Goal: Task Accomplishment & Management: Complete application form

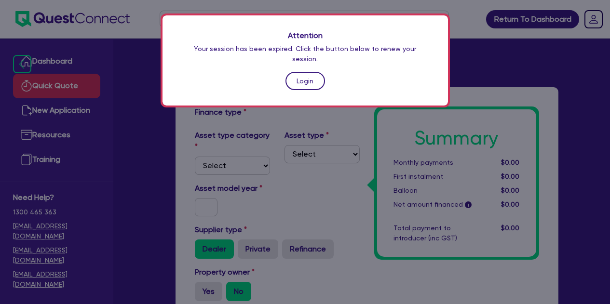
scroll to position [348, 0]
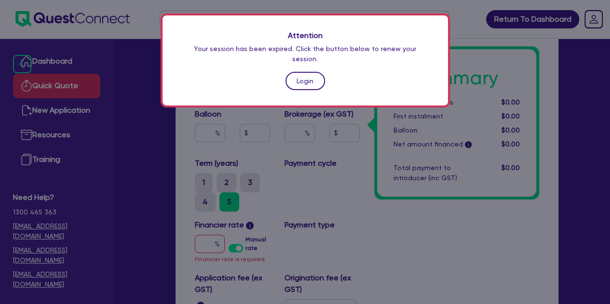
click at [298, 74] on link "Login" at bounding box center [305, 81] width 40 height 18
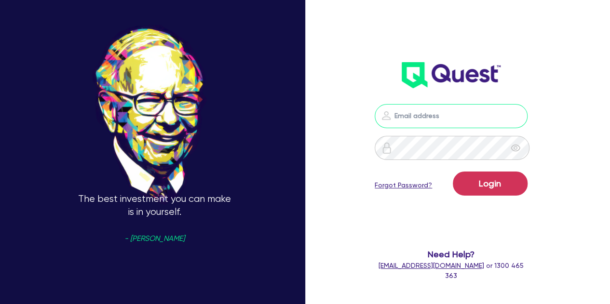
type input "[PERSON_NAME][EMAIL_ADDRESS][PERSON_NAME][DOMAIN_NAME]"
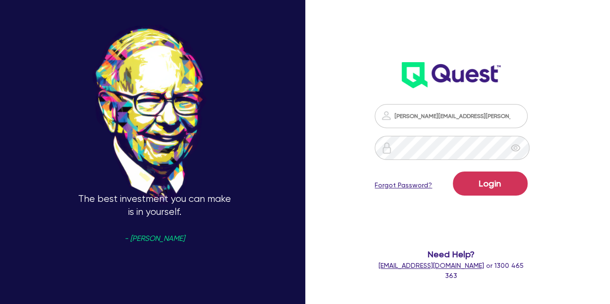
click at [456, 185] on div "Login Forgot Password?" at bounding box center [451, 186] width 152 height 28
click at [472, 184] on button "Login" at bounding box center [490, 184] width 75 height 24
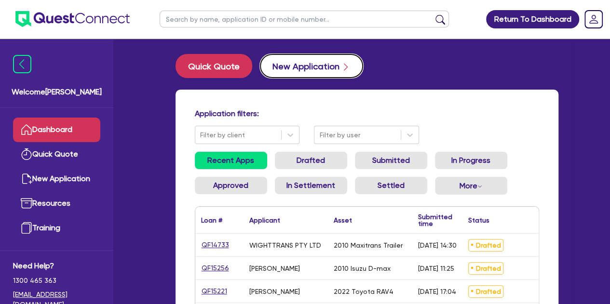
click at [273, 77] on button "New Application" at bounding box center [311, 66] width 103 height 24
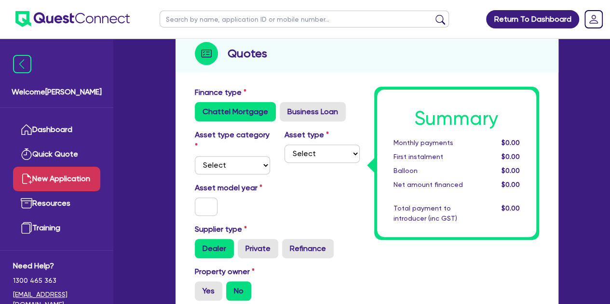
scroll to position [113, 0]
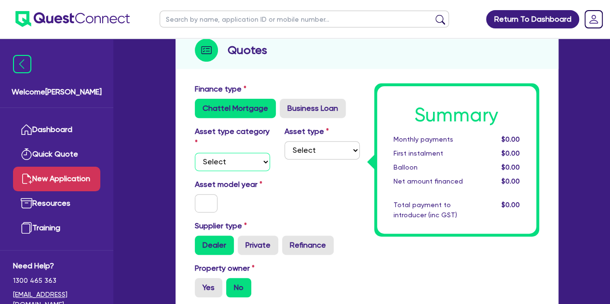
click at [227, 161] on select "Select Cars and light trucks Primary assets Secondary assets Tertiary assets" at bounding box center [232, 162] width 75 height 18
click at [195, 153] on select "Select Cars and light trucks Primary assets Secondary assets Tertiary assets" at bounding box center [232, 162] width 75 height 18
click at [298, 147] on select "Select Beauty equipment IT equipment IT software Watercraft Other" at bounding box center [321, 150] width 75 height 18
click at [238, 164] on select "Select Cars and light trucks Primary assets Secondary assets Tertiary assets" at bounding box center [232, 162] width 75 height 18
click at [195, 153] on select "Select Cars and light trucks Primary assets Secondary assets Tertiary assets" at bounding box center [232, 162] width 75 height 18
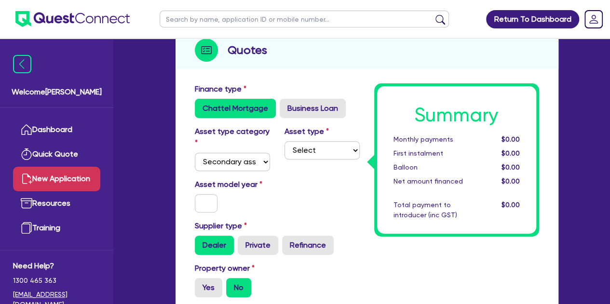
click at [299, 160] on div "Asset type Select Generators and compressors Engineering and toolmaking Woodwor…" at bounding box center [322, 148] width 90 height 45
click at [309, 155] on select "Select Generators and compressors Engineering and toolmaking Woodworking and me…" at bounding box center [321, 150] width 75 height 18
click at [252, 166] on select "Select Cars and light trucks Primary assets Secondary assets Tertiary assets" at bounding box center [232, 162] width 75 height 18
click at [195, 153] on select "Select Cars and light trucks Primary assets Secondary assets Tertiary assets" at bounding box center [232, 162] width 75 height 18
click at [239, 164] on select "Select Cars and light trucks Primary assets Secondary assets Tertiary assets" at bounding box center [232, 162] width 75 height 18
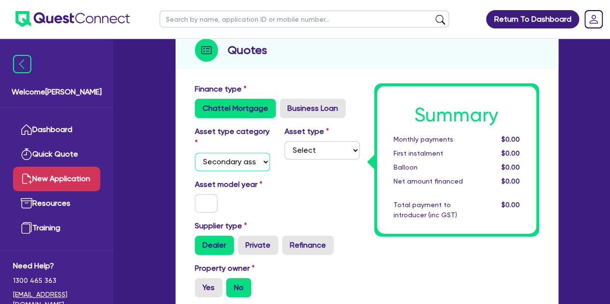
select select "TERTIARY_ASSETS"
click at [195, 153] on select "Select Cars and light trucks Primary assets Secondary assets Tertiary assets" at bounding box center [232, 162] width 75 height 18
click at [310, 145] on select "Select Beauty equipment IT equipment IT software Watercraft Other" at bounding box center [321, 150] width 75 height 18
select select "IT_EQUIPMENT"
click at [284, 141] on select "Select Beauty equipment IT equipment IT software Watercraft Other" at bounding box center [321, 150] width 75 height 18
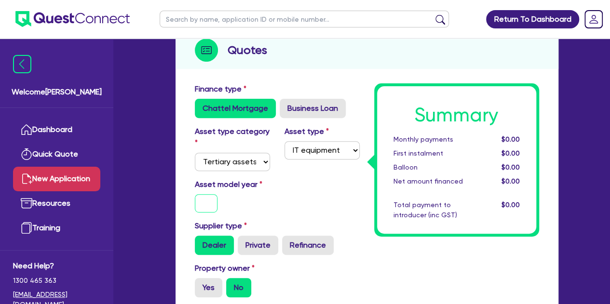
click at [209, 207] on input "text" at bounding box center [206, 203] width 23 height 18
type input "2025"
click at [313, 187] on div "Asset model year [DATE]" at bounding box center [276, 199] width 179 height 41
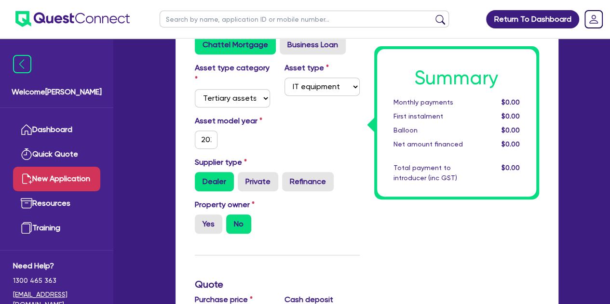
scroll to position [180, 0]
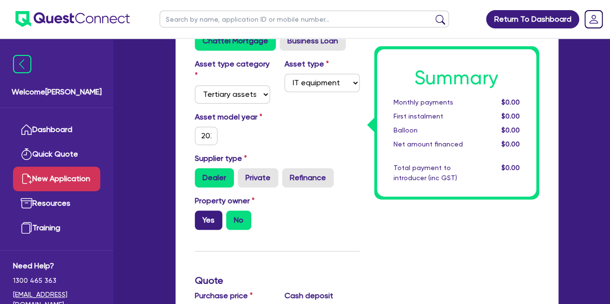
click at [206, 225] on label "Yes" at bounding box center [208, 220] width 27 height 19
click at [201, 217] on input "Yes" at bounding box center [198, 214] width 6 height 6
radio input "true"
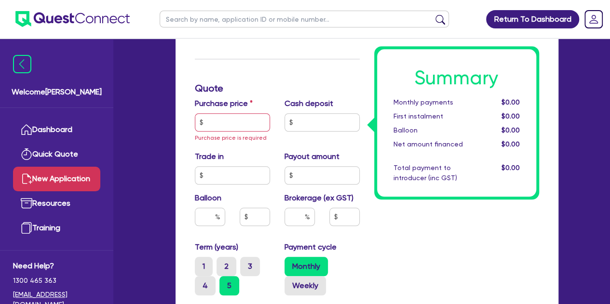
scroll to position [374, 0]
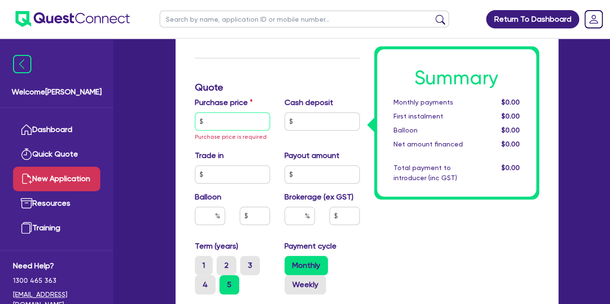
click at [211, 120] on input "text" at bounding box center [232, 121] width 75 height 18
type input "4"
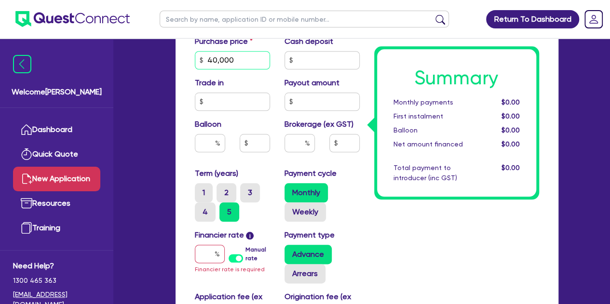
scroll to position [436, 0]
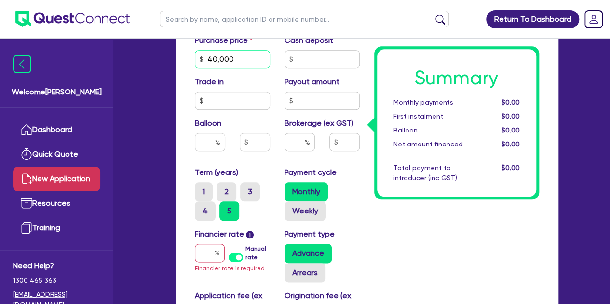
type input "40,000"
click at [203, 255] on input "text" at bounding box center [210, 253] width 30 height 18
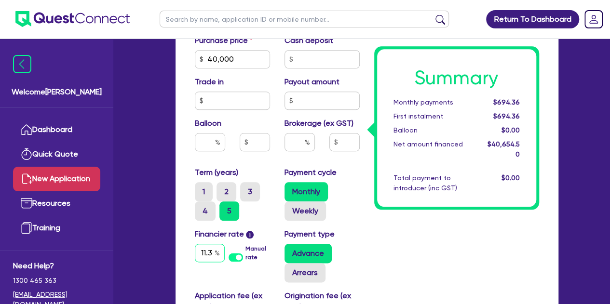
scroll to position [0, 4]
type input "11.39"
click at [430, 277] on div "Summary Monthly payments $694.36 First instalment $694.36 Balloon $0.00 Net amo…" at bounding box center [456, 84] width 179 height 648
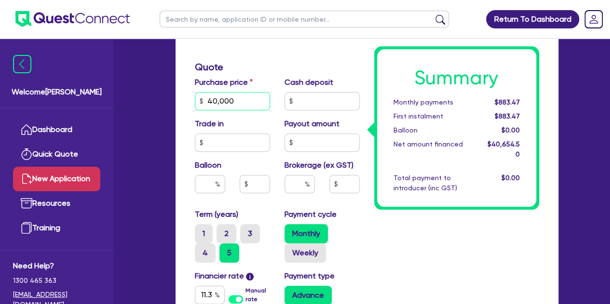
click at [237, 101] on input "40,000" at bounding box center [232, 101] width 75 height 18
type input "4"
type input "50,000"
click at [437, 276] on div "Summary Monthly payments $883.47 First instalment $883.47 Balloon $0.00 Net amo…" at bounding box center [456, 126] width 179 height 648
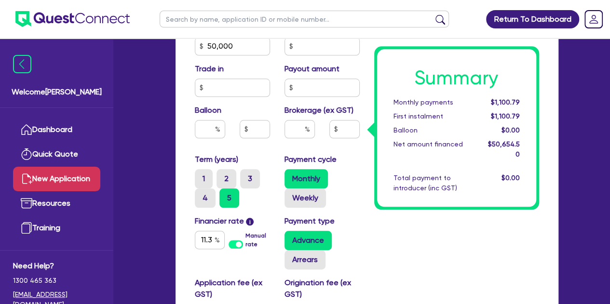
scroll to position [450, 0]
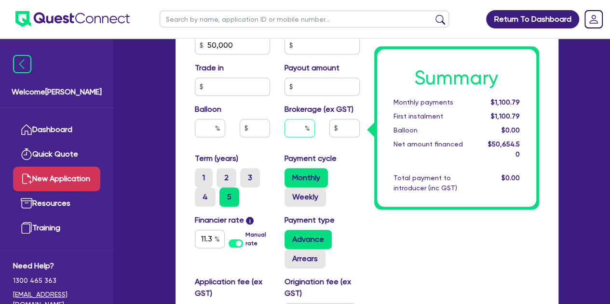
click at [296, 132] on input "text" at bounding box center [299, 128] width 30 height 18
type input "5"
type input "2,532.73"
click at [407, 265] on div "Summary Monthly payments $1,100.79 First instalment $1,100.79 Balloon $0.00 Net…" at bounding box center [456, 70] width 179 height 648
click at [304, 122] on input "5" at bounding box center [299, 128] width 30 height 18
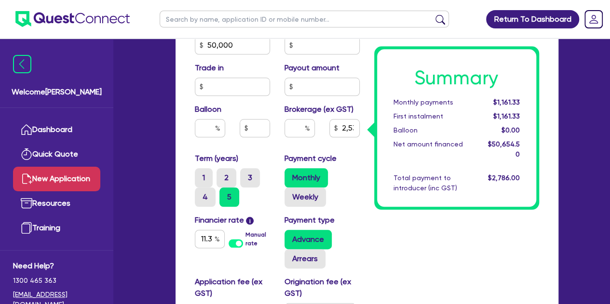
type input "2,532.73"
click at [400, 256] on div "Summary Monthly payments $1,161.33 First instalment $1,161.33 Balloon $0.00 Net…" at bounding box center [456, 70] width 179 height 648
click at [300, 133] on input "text" at bounding box center [299, 128] width 30 height 18
type input "5"
type input "2,532.73"
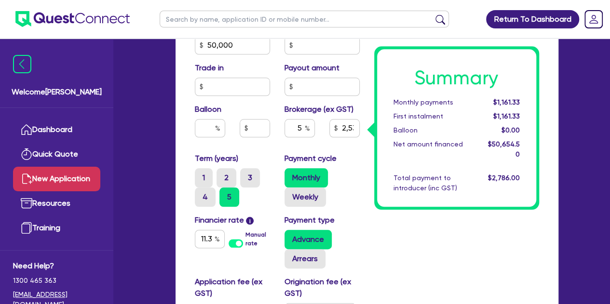
click at [423, 293] on div "Summary Monthly payments $1,161.33 First instalment $1,161.33 Balloon $0.00 Net…" at bounding box center [456, 70] width 179 height 648
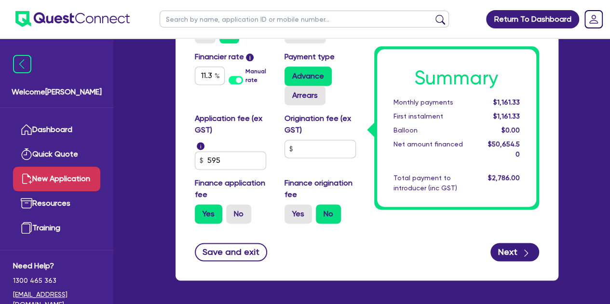
scroll to position [614, 0]
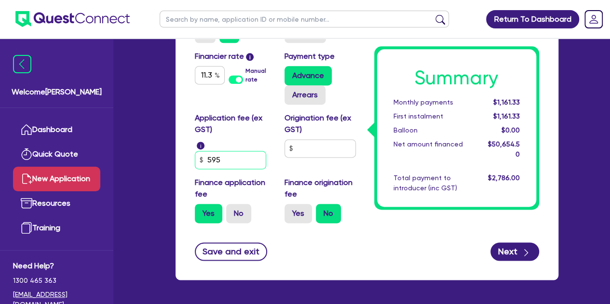
click at [222, 165] on input "595" at bounding box center [230, 160] width 71 height 18
type input "5"
type input "495"
type input "2,527.23"
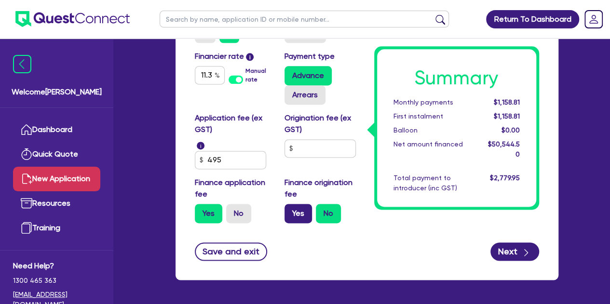
click at [307, 217] on label "Yes" at bounding box center [297, 213] width 27 height 19
click at [291, 210] on input "Yes" at bounding box center [287, 207] width 6 height 6
radio input "true"
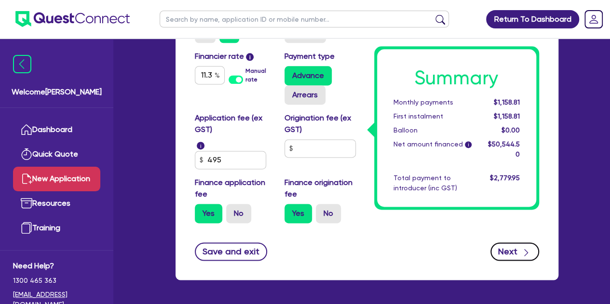
click at [508, 250] on button "Next" at bounding box center [514, 251] width 49 height 18
type input "2,527.23"
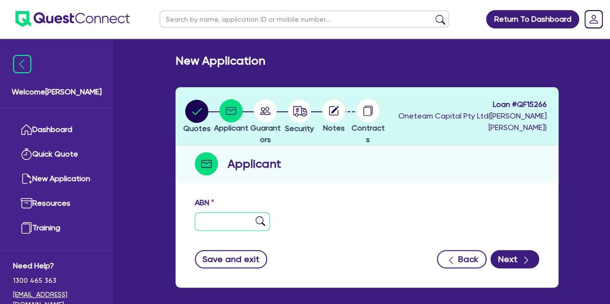
click at [216, 226] on input "text" at bounding box center [232, 222] width 75 height 18
paste input "87 839 143 325"
type input "87 839 143 325"
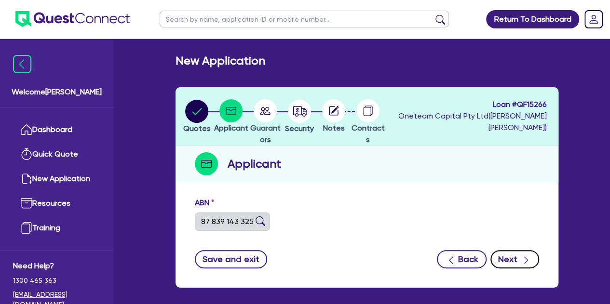
click at [501, 262] on button "Next" at bounding box center [514, 259] width 49 height 18
type input "[PERSON_NAME]"
select select "SOLE_TRADER"
type input "[DATE]"
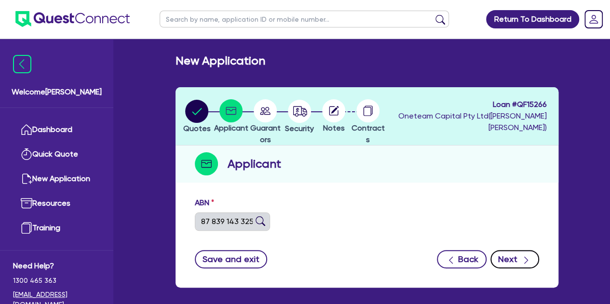
type input "[DATE]"
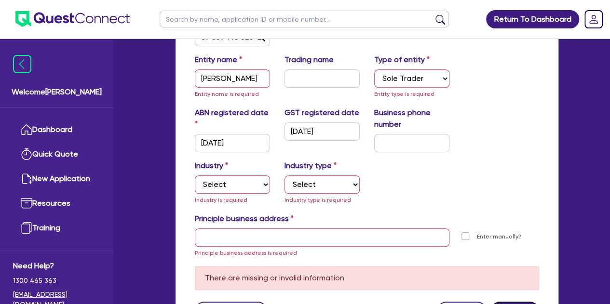
scroll to position [185, 0]
click at [226, 181] on select "Select Accomodation & Food Services Administrative & Support Services Agricultu…" at bounding box center [232, 184] width 75 height 18
click at [394, 177] on div "Industry Select Accomodation & Food Services Administrative & Support Services …" at bounding box center [366, 186] width 359 height 53
click at [231, 182] on select "Select Accomodation & Food Services Administrative & Support Services Agricultu…" at bounding box center [232, 184] width 75 height 18
select select "AGRICULTURE"
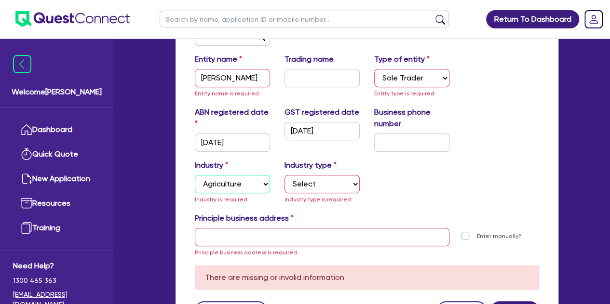
click at [195, 175] on select "Select Accomodation & Food Services Administrative & Support Services Agricultu…" at bounding box center [232, 184] width 75 height 18
click at [303, 179] on select "Select Growers - Turf, Flowers, Vegetables, Fruit, Nuts, Grain & Other Crops Gr…" at bounding box center [321, 184] width 75 height 18
select select "FARMERS"
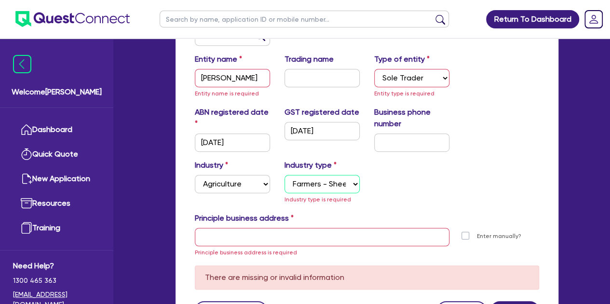
click at [284, 175] on select "Select Growers - Turf, Flowers, Vegetables, Fruit, Nuts, Grain & Other Crops Gr…" at bounding box center [321, 184] width 75 height 18
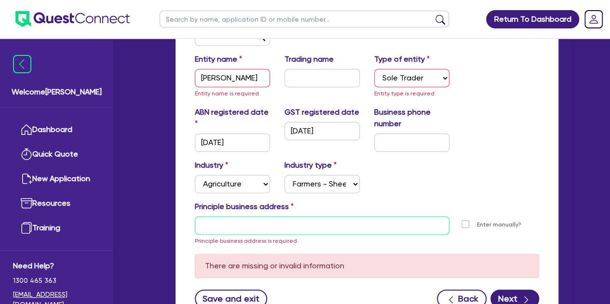
click at [218, 234] on input "text" at bounding box center [322, 225] width 254 height 18
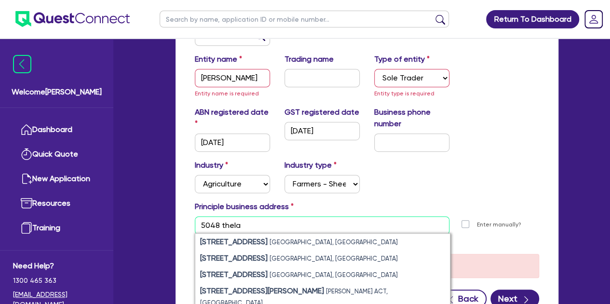
type input "5048 thela"
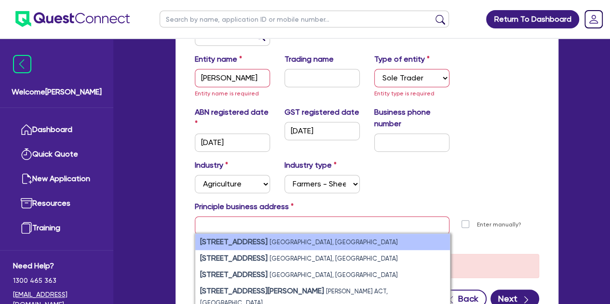
click at [268, 241] on strong "[STREET_ADDRESS]" at bounding box center [233, 241] width 67 height 9
type input "[STREET_ADDRESS]"
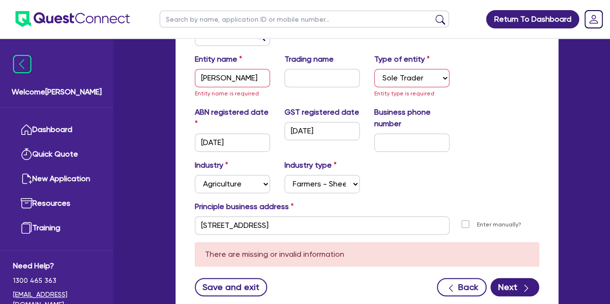
click at [380, 208] on div "Principle business address" at bounding box center [366, 208] width 359 height 15
click at [502, 282] on button "Next" at bounding box center [514, 287] width 49 height 18
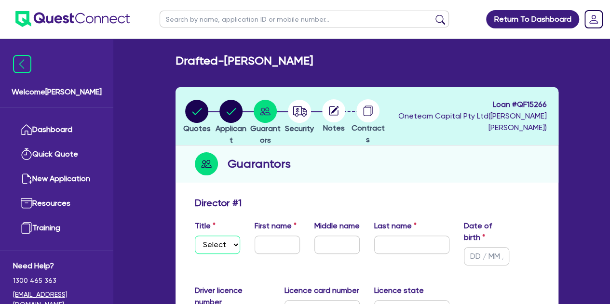
click at [213, 239] on select "Select Mr Mrs Ms Miss Dr" at bounding box center [217, 245] width 45 height 18
select select "MR"
click at [195, 236] on select "Select Mr Mrs Ms Miss Dr" at bounding box center [217, 245] width 45 height 18
click at [263, 243] on input "text" at bounding box center [276, 245] width 45 height 18
type input "[PERSON_NAME]"
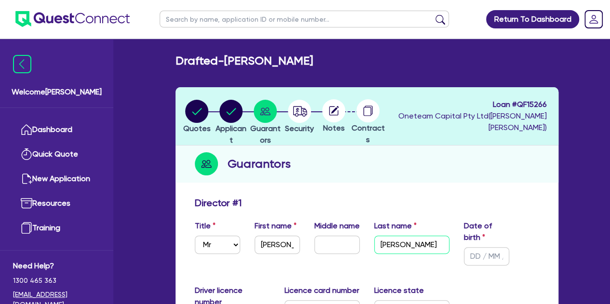
type input "[PERSON_NAME]"
click at [478, 259] on input "text" at bounding box center [486, 256] width 45 height 18
type input "[DATE]"
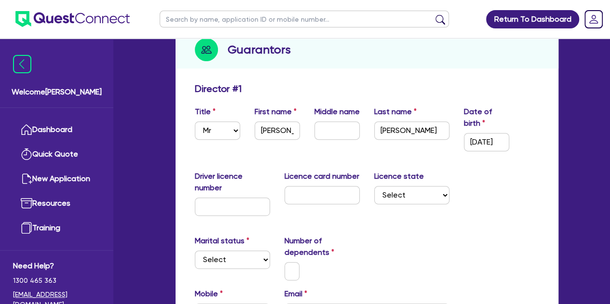
scroll to position [116, 0]
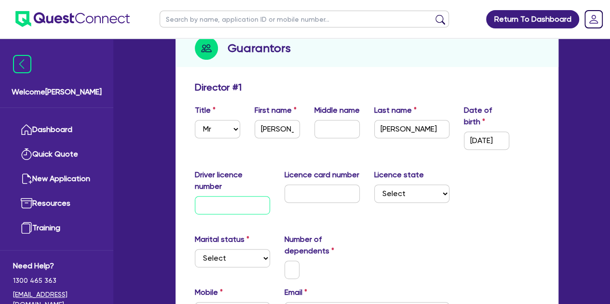
click at [242, 202] on input "text" at bounding box center [232, 205] width 75 height 18
type input "6457XO"
click at [307, 190] on input "text" at bounding box center [321, 194] width 75 height 18
type input "2058625701"
click at [399, 195] on select "Select [GEOGRAPHIC_DATA] [GEOGRAPHIC_DATA] [GEOGRAPHIC_DATA] [GEOGRAPHIC_DATA] …" at bounding box center [411, 194] width 75 height 18
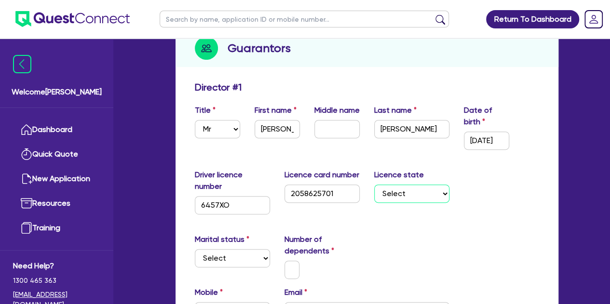
select select "[GEOGRAPHIC_DATA]"
click at [374, 185] on select "Select [GEOGRAPHIC_DATA] [GEOGRAPHIC_DATA] [GEOGRAPHIC_DATA] [GEOGRAPHIC_DATA] …" at bounding box center [411, 194] width 75 height 18
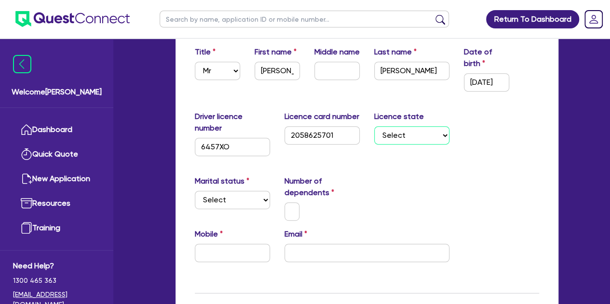
scroll to position [175, 0]
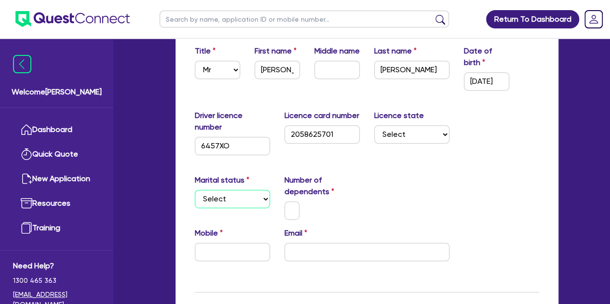
click at [232, 193] on select "Select Single Married De Facto / Partner" at bounding box center [232, 199] width 75 height 18
select select "MARRIED"
click at [195, 190] on select "Select Single Married De Facto / Partner" at bounding box center [232, 199] width 75 height 18
click at [288, 211] on input "text" at bounding box center [291, 210] width 15 height 18
type input "1"
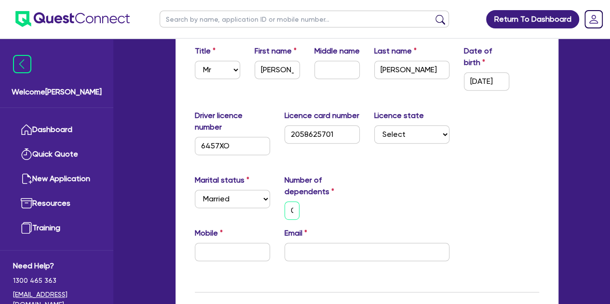
scroll to position [0, 3]
click at [319, 216] on div "0" at bounding box center [322, 210] width 90 height 18
click at [307, 248] on input "email" at bounding box center [366, 252] width 165 height 18
paste input "[EMAIL_ADDRESS][DOMAIN_NAME]"
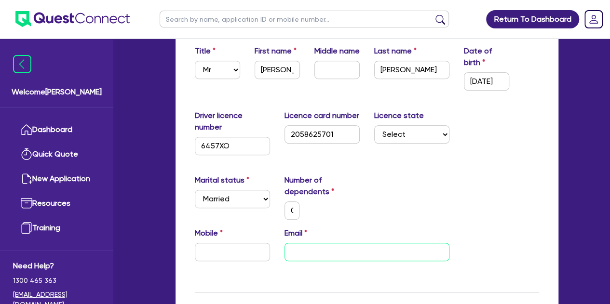
type input "0"
type input "[EMAIL_ADDRESS][DOMAIN_NAME]"
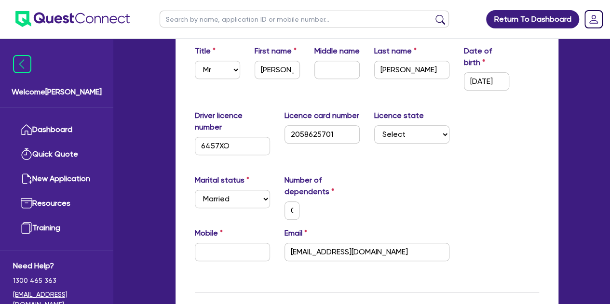
click at [377, 221] on div "Marital status Select [DEMOGRAPHIC_DATA] Married De Facto / Partner Number of d…" at bounding box center [366, 200] width 359 height 53
click at [205, 254] on input "text" at bounding box center [232, 252] width 75 height 18
paste input "4580 180 52"
type input "0"
type input "4580 180 52"
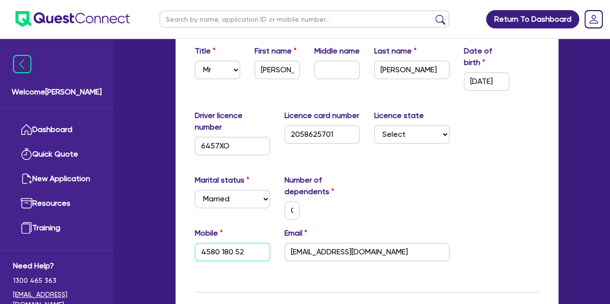
click at [201, 253] on input "4580 180 52" at bounding box center [232, 252] width 75 height 18
type input "0"
type input "0458 018 052"
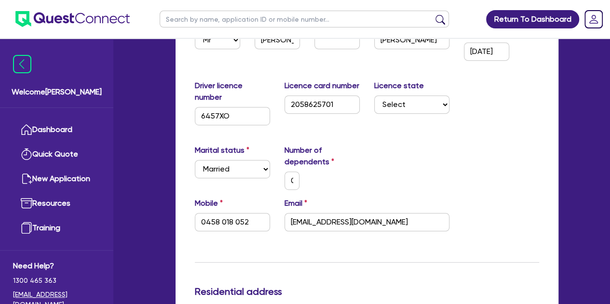
scroll to position [207, 0]
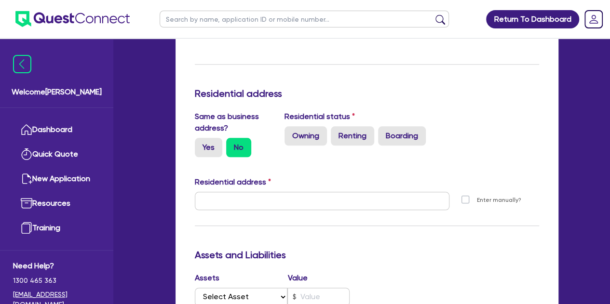
scroll to position [410, 0]
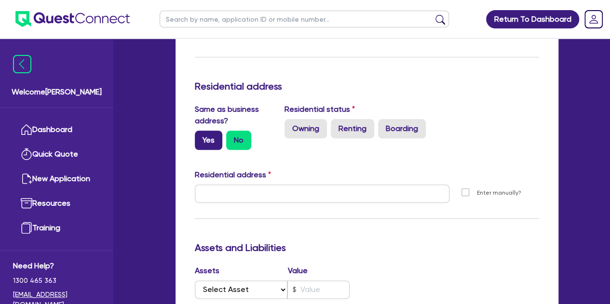
click at [214, 141] on label "Yes" at bounding box center [208, 140] width 27 height 19
click at [201, 137] on input "Yes" at bounding box center [198, 134] width 6 height 6
radio input "true"
type input "0"
type input "0458 018 052"
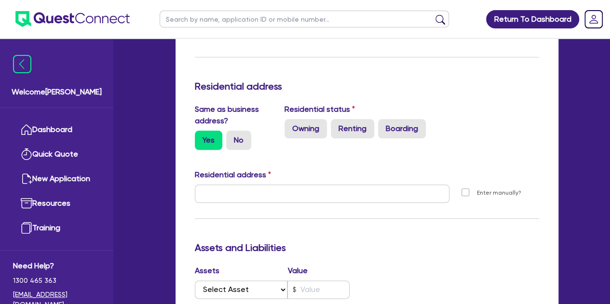
type input "[STREET_ADDRESS]"
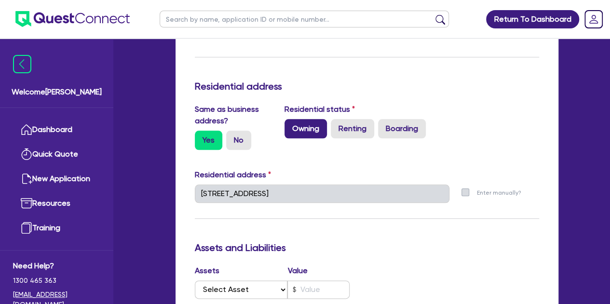
click at [300, 127] on label "Owning" at bounding box center [305, 128] width 42 height 19
click at [291, 125] on input "Owning" at bounding box center [287, 122] width 6 height 6
radio input "true"
type input "0"
type input "0458 018 052"
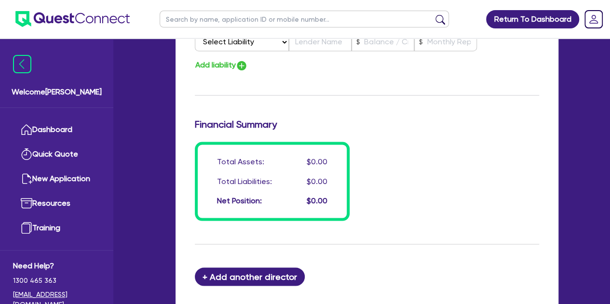
scroll to position [870, 0]
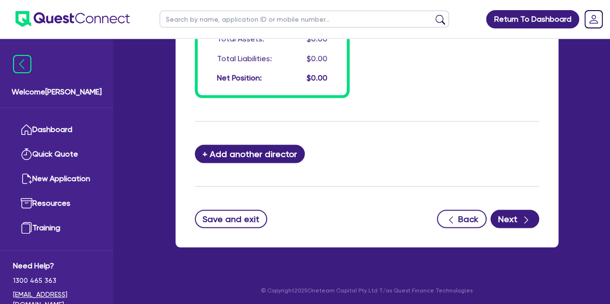
click at [539, 213] on div "Save and exit Back Next" at bounding box center [366, 219] width 359 height 18
click at [512, 214] on button "Next" at bounding box center [514, 219] width 49 height 18
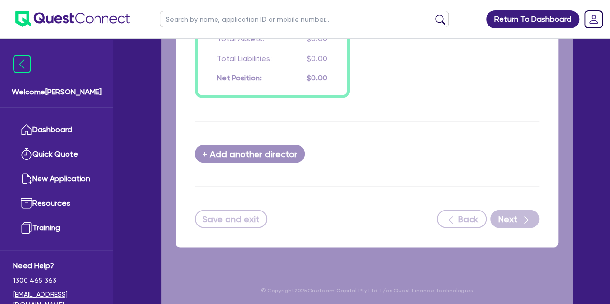
select select "TERTIARY_ASSETS"
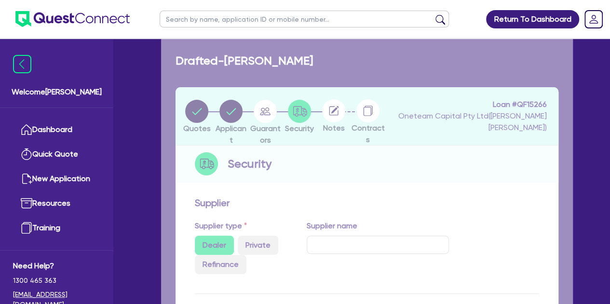
select select "IT_EQUIPMENT"
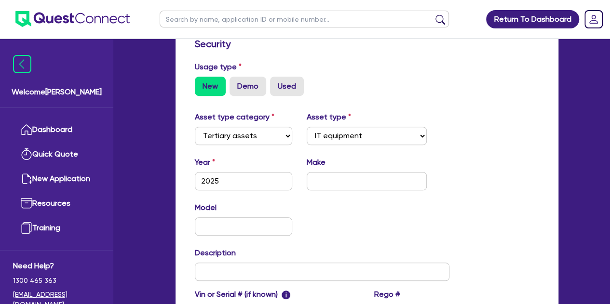
scroll to position [298, 0]
click at [321, 179] on input "text" at bounding box center [367, 181] width 120 height 18
type input "G"
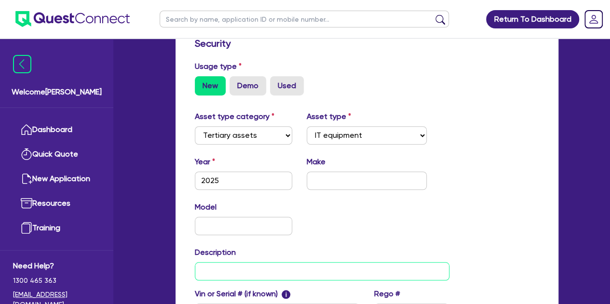
click at [221, 266] on input "text" at bounding box center [322, 271] width 254 height 18
type input "B"
click at [270, 263] on input "GPS Base and Rover Kit" at bounding box center [322, 271] width 254 height 18
type input "GPS Base and Rover Kit"
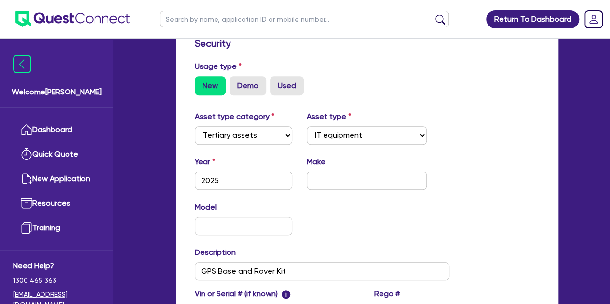
click at [322, 248] on div "Description GPS Base and Rover Kit" at bounding box center [321, 264] width 269 height 34
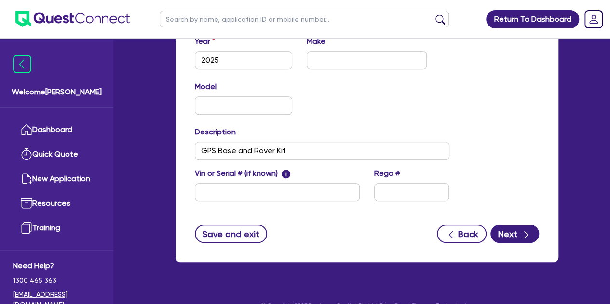
scroll to position [434, 0]
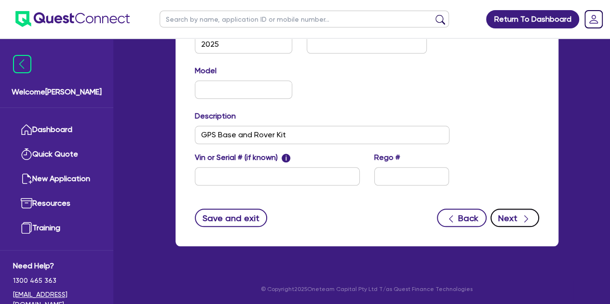
click at [510, 214] on button "Next" at bounding box center [514, 218] width 49 height 18
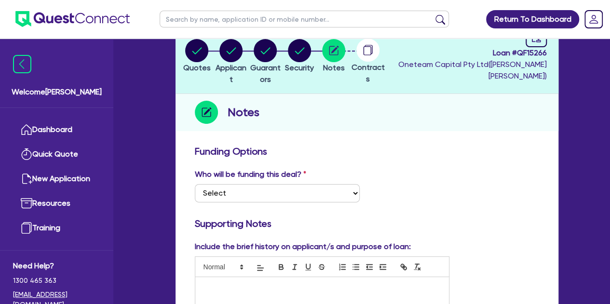
scroll to position [73, 0]
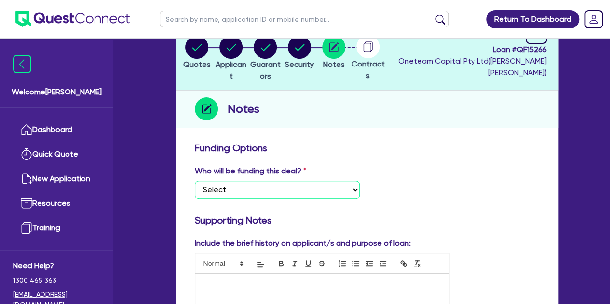
click at [297, 184] on select "Select I want Quest to fund 100% I will fund 100% I will co-fund with Quest Oth…" at bounding box center [277, 190] width 165 height 18
select select "Other"
click at [195, 181] on select "Select I want Quest to fund 100% I will fund 100% I will co-fund with Quest Oth…" at bounding box center [277, 190] width 165 height 18
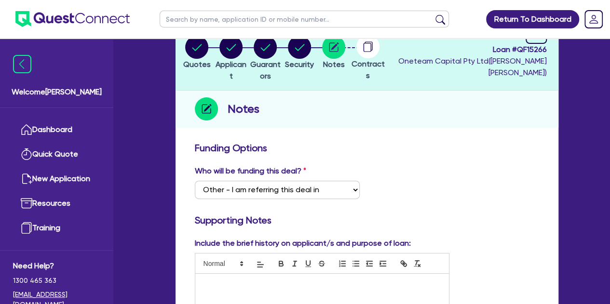
click at [395, 189] on div "Who will be funding this deal? Select I want Quest to fund 100% I will fund 100…" at bounding box center [366, 185] width 359 height 41
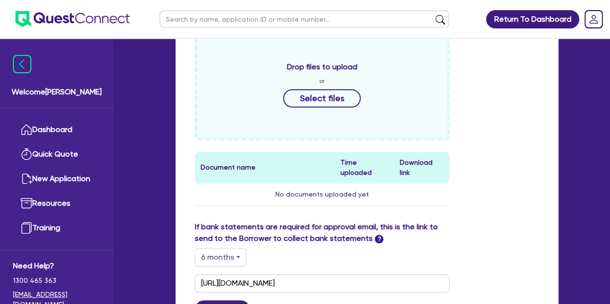
scroll to position [432, 0]
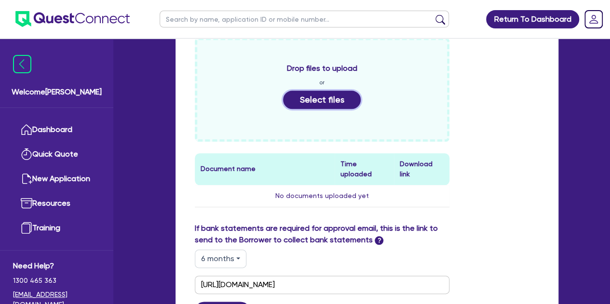
click at [333, 95] on button "Select files" at bounding box center [322, 100] width 78 height 18
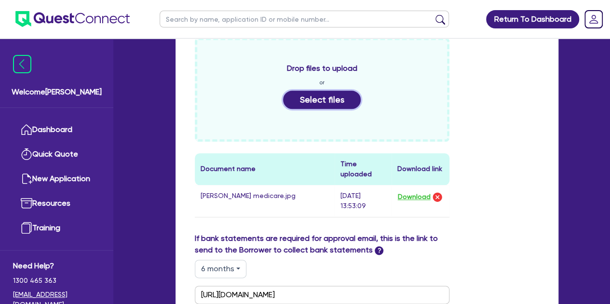
click at [303, 103] on button "Select files" at bounding box center [322, 100] width 78 height 18
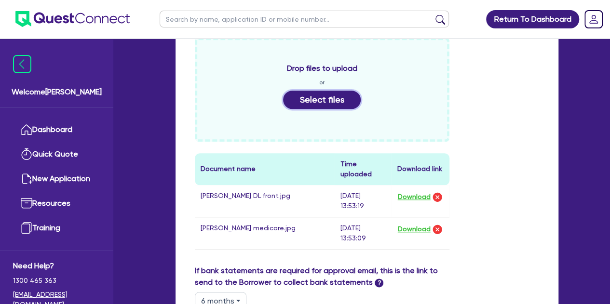
click at [306, 102] on button "Select files" at bounding box center [322, 100] width 78 height 18
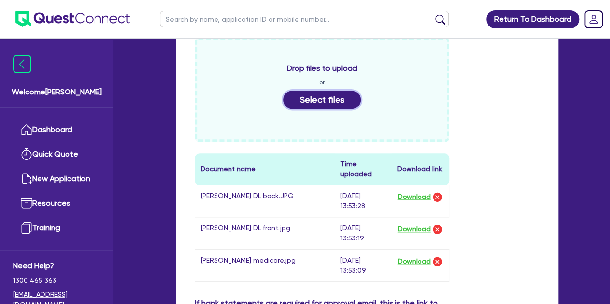
click at [296, 103] on button "Select files" at bounding box center [322, 100] width 78 height 18
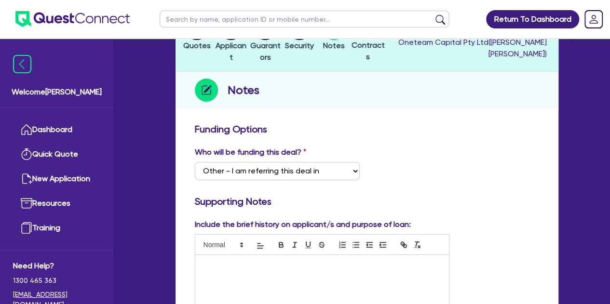
scroll to position [0, 0]
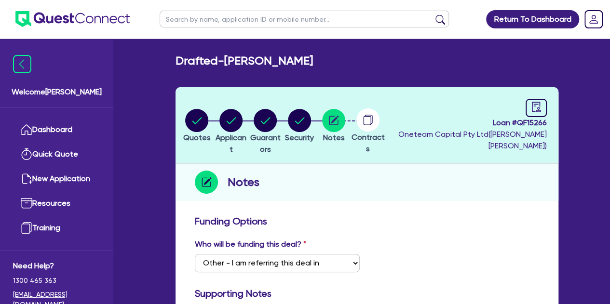
click at [516, 103] on div "Loan # QF15266 Oneteam Capital Pty Ltd ( [PERSON_NAME] )" at bounding box center [467, 125] width 159 height 53
click at [526, 105] on link at bounding box center [535, 108] width 21 height 18
select select "DRAFTED_NEW"
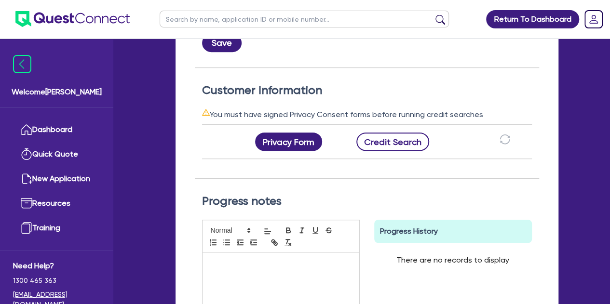
scroll to position [0, 103]
click at [406, 142] on button "Credit Search" at bounding box center [387, 142] width 73 height 18
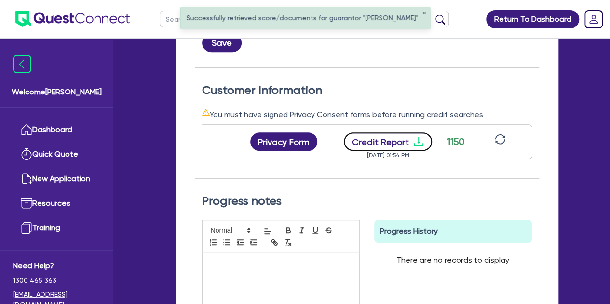
click at [406, 142] on button "Credit Report" at bounding box center [388, 142] width 88 height 18
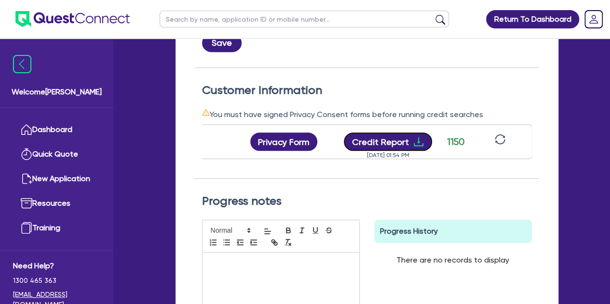
scroll to position [0, 0]
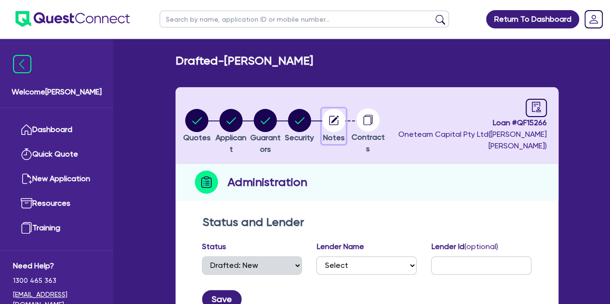
click at [339, 119] on icon "button" at bounding box center [335, 120] width 8 height 8
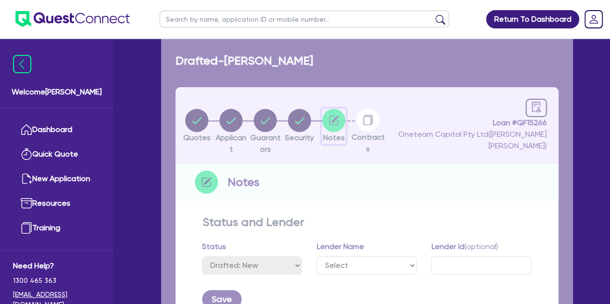
select select "Other"
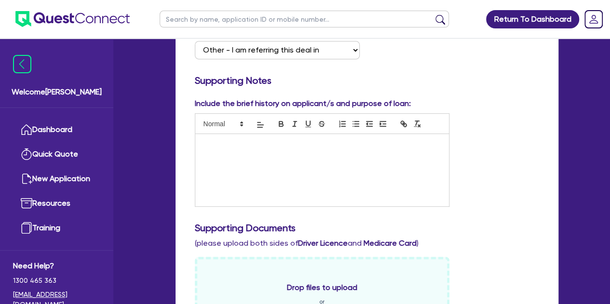
scroll to position [212, 0]
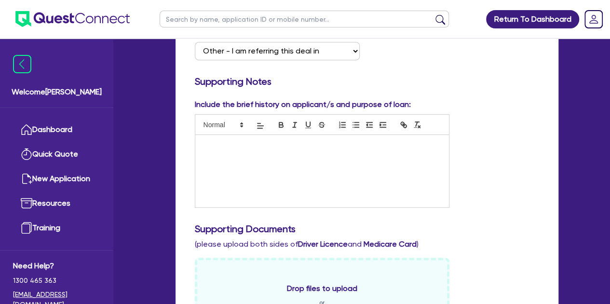
click at [216, 154] on div at bounding box center [322, 171] width 254 height 72
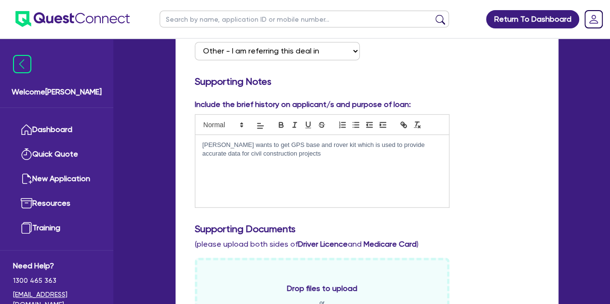
click at [255, 142] on p "[PERSON_NAME] wants to get GPS base and rover kit which is used to provide accu…" at bounding box center [321, 150] width 239 height 18
click at [324, 161] on div "[PERSON_NAME] wants to get Topcon hiper GPS base and rover kit which is used to…" at bounding box center [322, 171] width 254 height 72
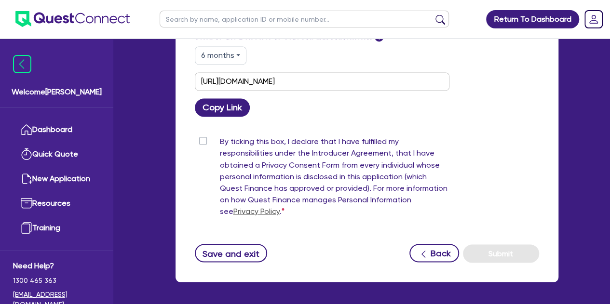
scroll to position [758, 0]
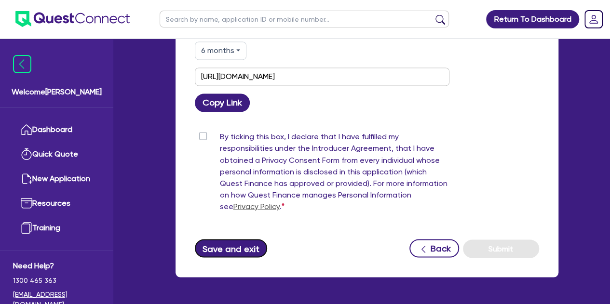
click at [216, 241] on button "Save and exit" at bounding box center [231, 248] width 73 height 18
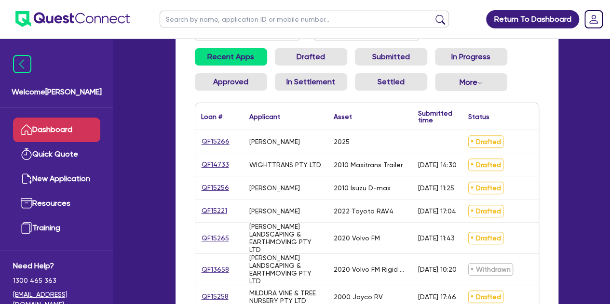
scroll to position [124, 0]
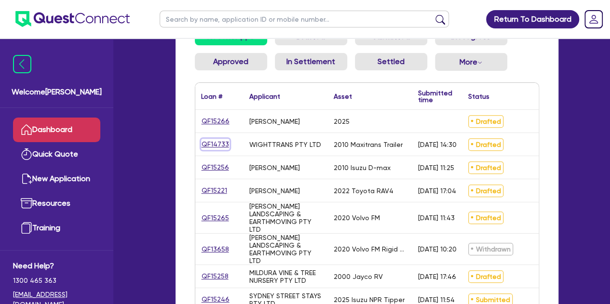
click at [216, 146] on link "QF14733" at bounding box center [215, 144] width 28 height 11
select select "TERTIARY_ASSETS"
select select "IT_EQUIPMENT"
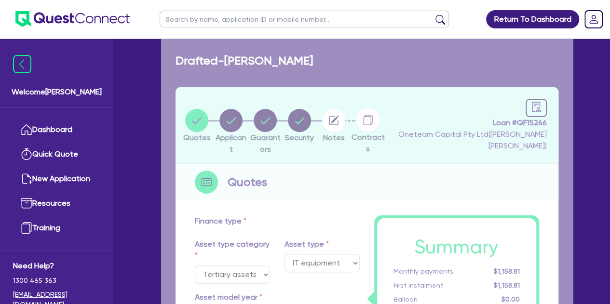
select select "PRIMARY_ASSETS"
type input "2010"
radio input "false"
radio input "true"
type input "55,000"
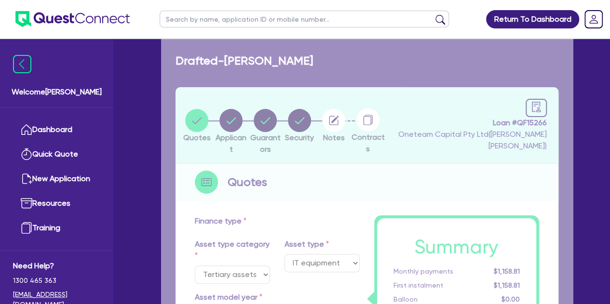
type input "5,000"
type input "8"
type input "4,131.56"
type input "17"
type input "595"
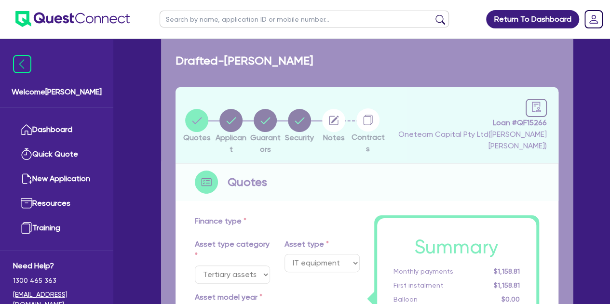
type input "900"
select select "TRAILERS"
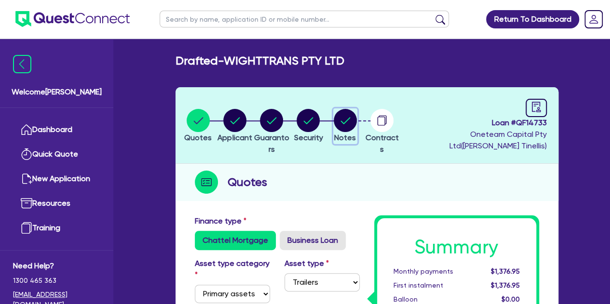
click at [350, 129] on icon "button" at bounding box center [345, 120] width 23 height 23
select select "Other"
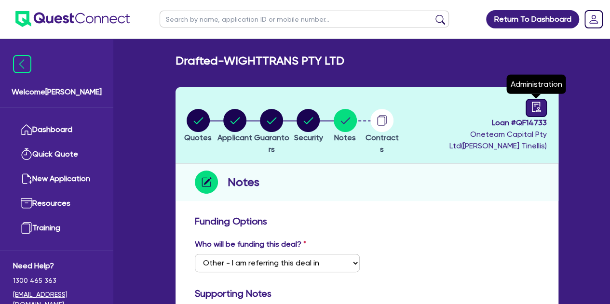
click at [532, 105] on icon "audit" at bounding box center [536, 107] width 11 height 11
select select "DRAFTED_AMENDED"
select select "Other"
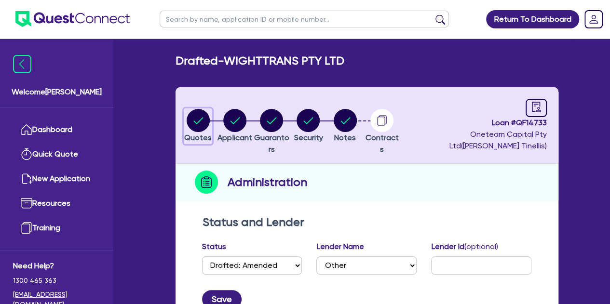
click at [190, 118] on circle "button" at bounding box center [198, 120] width 23 height 23
select select "PRIMARY_ASSETS"
select select "TRAILERS"
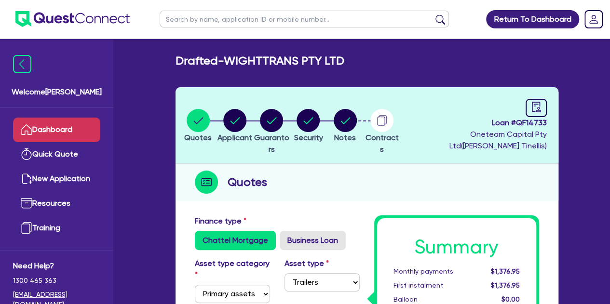
click at [75, 122] on link "Dashboard" at bounding box center [56, 130] width 87 height 25
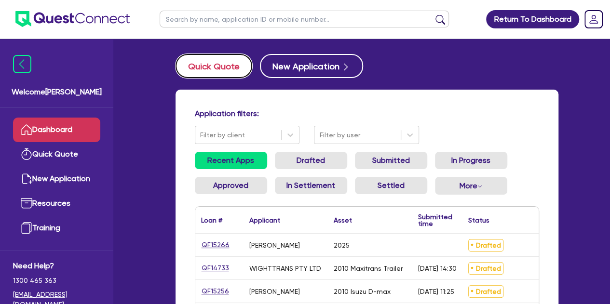
click at [228, 68] on button "Quick Quote" at bounding box center [213, 66] width 77 height 24
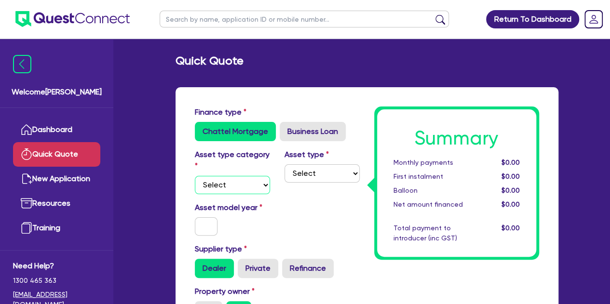
click at [233, 187] on select "Select Cars and light trucks Primary assets Secondary assets Tertiary assets" at bounding box center [232, 185] width 75 height 18
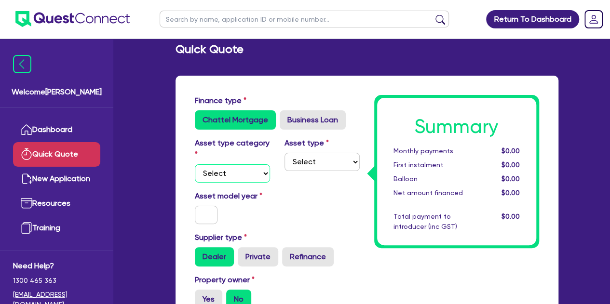
scroll to position [25, 0]
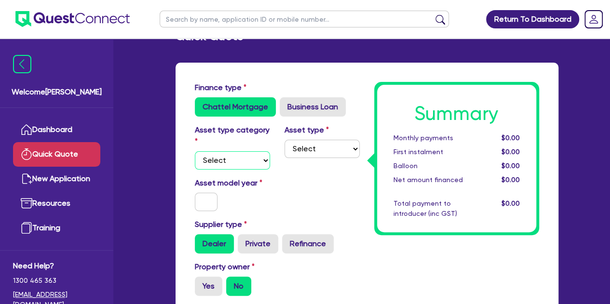
click at [239, 156] on select "Select Cars and light trucks Primary assets Secondary assets Tertiary assets" at bounding box center [232, 160] width 75 height 18
select select "SECONDARY_ASSETS"
click at [195, 151] on select "Select Cars and light trucks Primary assets Secondary assets Tertiary assets" at bounding box center [232, 160] width 75 height 18
click at [304, 143] on select "Select Generators and compressors Engineering and toolmaking Woodworking and me…" at bounding box center [321, 149] width 75 height 18
select select "WOODWORKING_AND_METALWORKING_EQUIPMENT"
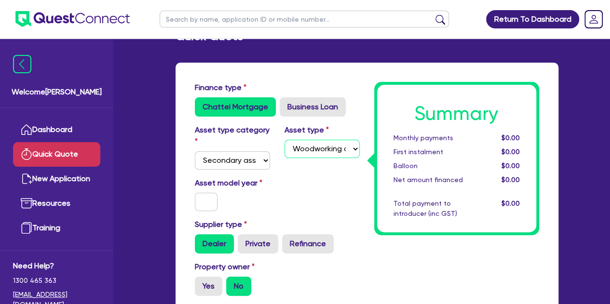
click at [284, 140] on select "Select Generators and compressors Engineering and toolmaking Woodworking and me…" at bounding box center [321, 149] width 75 height 18
click at [221, 199] on div at bounding box center [206, 202] width 38 height 18
click at [201, 199] on input "text" at bounding box center [206, 202] width 23 height 18
type input "2025"
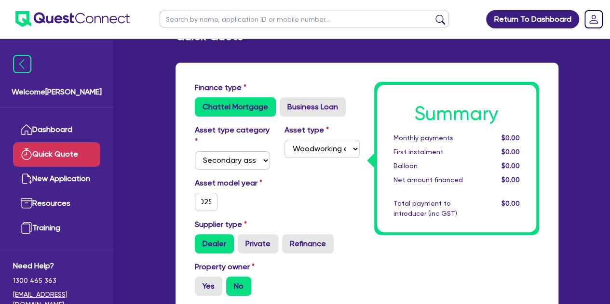
click at [233, 205] on div "Asset model year [DATE]" at bounding box center [232, 194] width 90 height 34
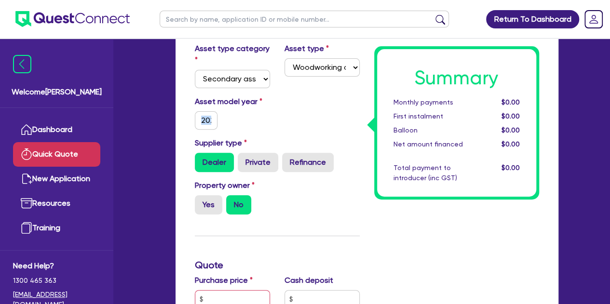
scroll to position [107, 0]
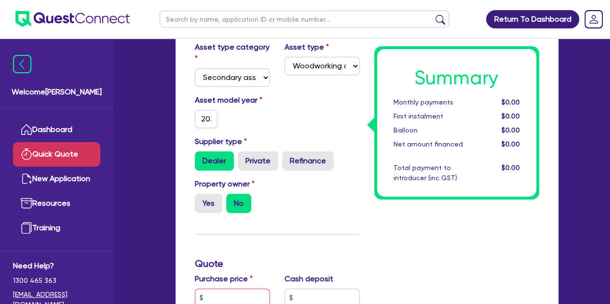
click at [292, 208] on div "Property owner Yes No" at bounding box center [276, 199] width 179 height 42
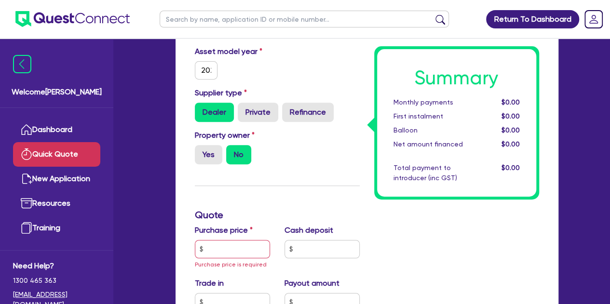
scroll to position [160, 0]
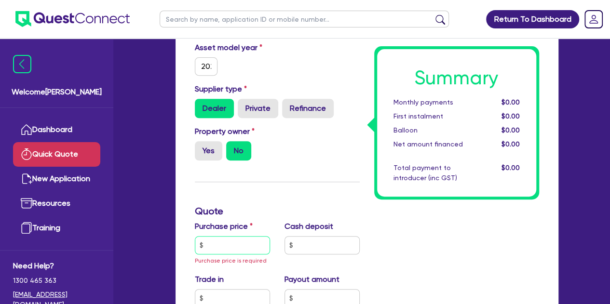
click at [212, 242] on input "text" at bounding box center [232, 245] width 75 height 18
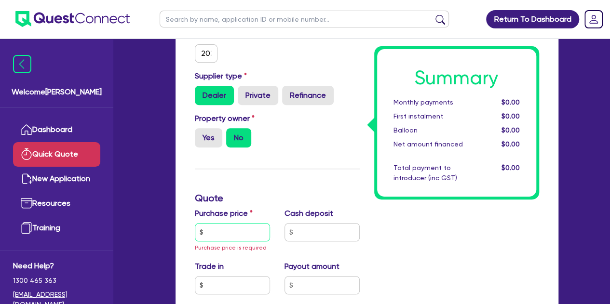
scroll to position [174, 0]
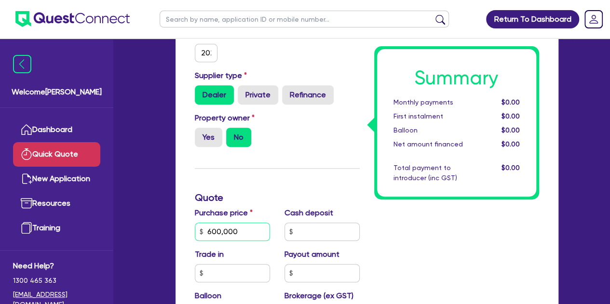
type input "600,000"
click at [223, 204] on div "Finance type Chattel Mortgage Business Loan Asset type category Select Cars and…" at bounding box center [276, 257] width 179 height 648
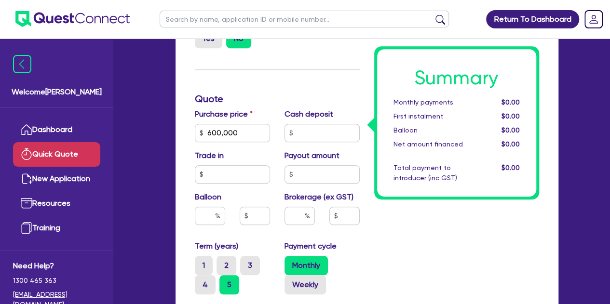
scroll to position [273, 0]
click at [200, 215] on input "text" at bounding box center [210, 215] width 30 height 18
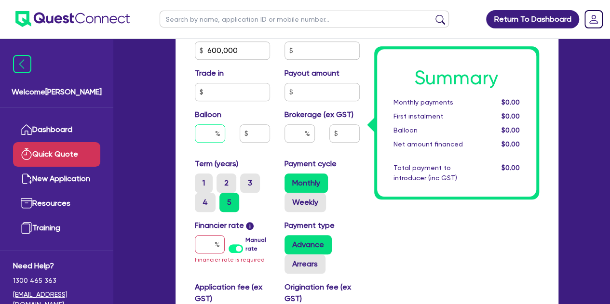
scroll to position [359, 0]
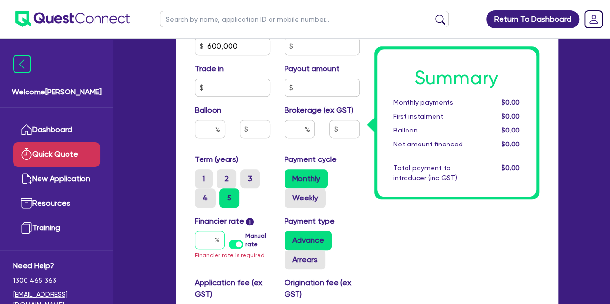
click at [203, 239] on input "text" at bounding box center [210, 240] width 30 height 18
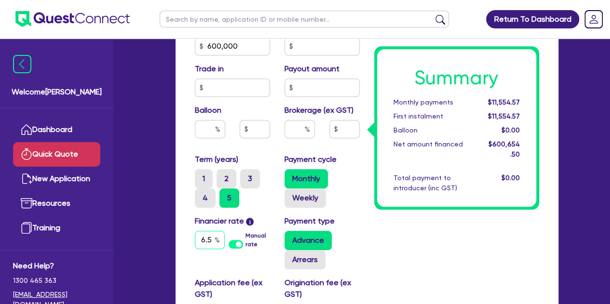
type input "6.5"
click at [384, 265] on div "Summary Monthly payments $11,554.57 First instalment $11,554.57 Balloon $0.00 N…" at bounding box center [456, 71] width 179 height 648
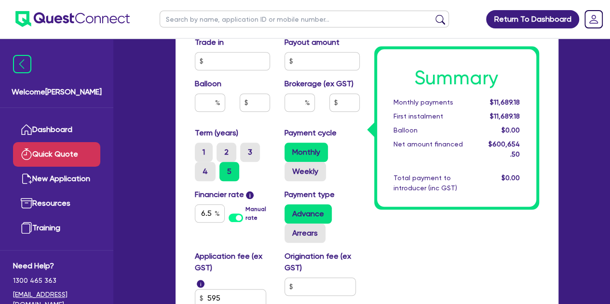
scroll to position [382, 0]
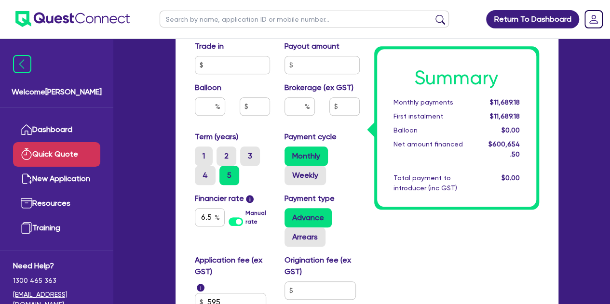
click at [292, 116] on div at bounding box center [299, 110] width 45 height 26
click at [293, 112] on input "text" at bounding box center [299, 106] width 30 height 18
type input "2"
click at [434, 238] on div "Summary Monthly payments $11,689.18 First instalment $11,689.18 Balloon $0.00 N…" at bounding box center [456, 49] width 179 height 648
type input "12,013.09"
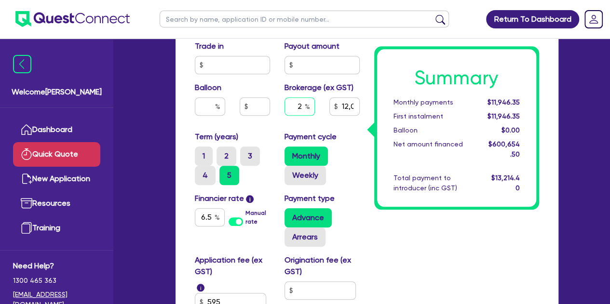
click at [302, 107] on input "2" at bounding box center [299, 106] width 30 height 18
type input "1"
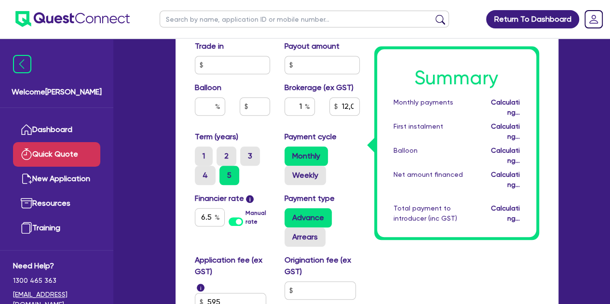
click at [328, 130] on div "Purchase price 600,000 Cash deposit Trade in Payout amount Balloon Brokerage (e…" at bounding box center [276, 65] width 179 height 132
type input "6,006.55"
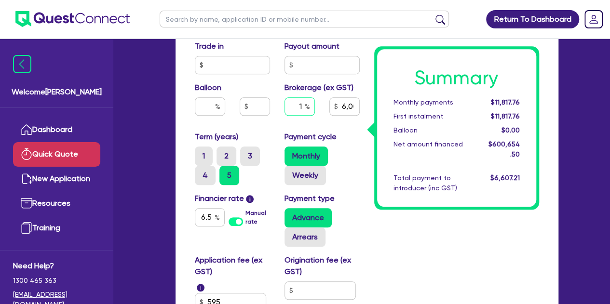
click at [305, 103] on div "1" at bounding box center [299, 106] width 30 height 18
type input "6,006.55"
click at [276, 111] on div at bounding box center [254, 106] width 45 height 18
click at [302, 108] on input "text" at bounding box center [299, 106] width 30 height 18
type input "3"
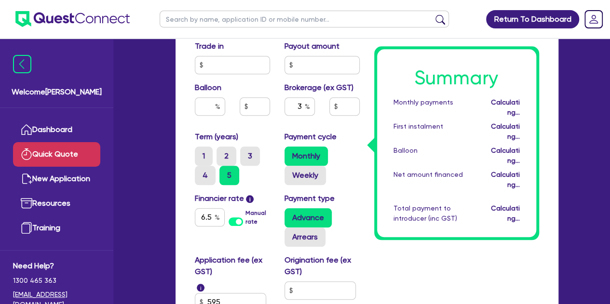
type input "18,019.63"
click at [273, 117] on div "Balloon" at bounding box center [232, 102] width 90 height 41
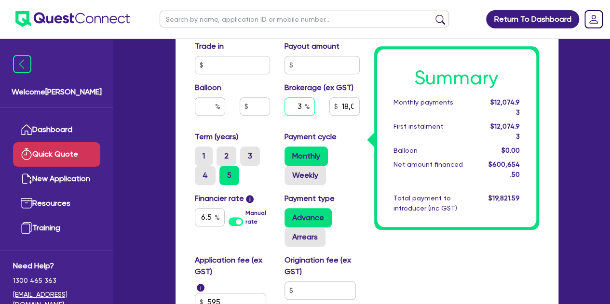
click at [303, 104] on input "3" at bounding box center [299, 106] width 30 height 18
type input "2"
type input "12,013.09"
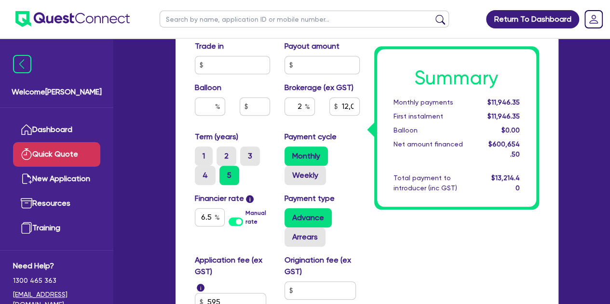
click at [281, 111] on div "2" at bounding box center [299, 110] width 45 height 26
click at [300, 105] on input "2" at bounding box center [299, 106] width 30 height 18
type input "1"
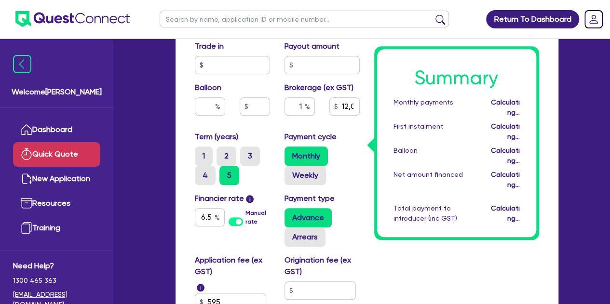
type input "6,006.55"
click at [281, 107] on div "1" at bounding box center [299, 110] width 45 height 26
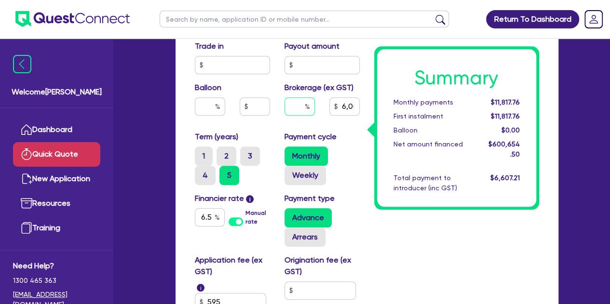
click at [302, 107] on input "text" at bounding box center [299, 106] width 30 height 18
type input "2"
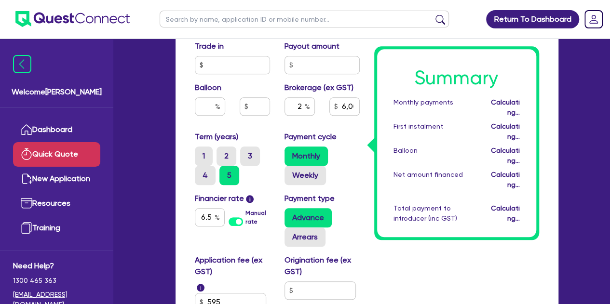
type input "12,013.09"
click at [265, 130] on div "Purchase price 600,000 Cash deposit Trade in Payout amount Balloon Brokerage (e…" at bounding box center [276, 65] width 179 height 132
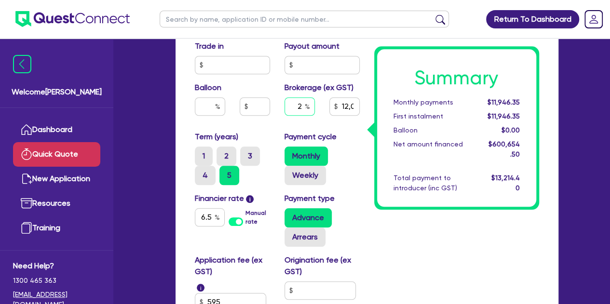
click at [302, 107] on input "2" at bounding box center [299, 106] width 30 height 18
type input "3"
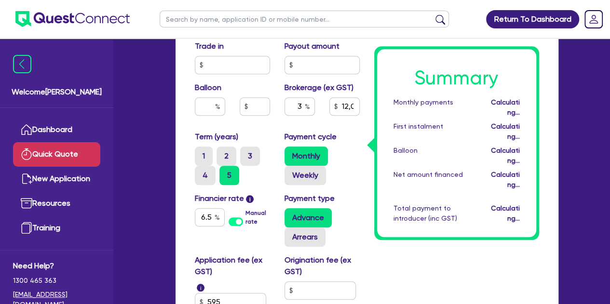
type input "18,019.63"
click at [274, 111] on div at bounding box center [254, 106] width 45 height 18
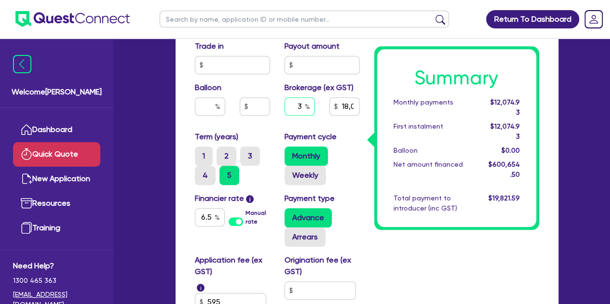
click at [310, 106] on input "3" at bounding box center [299, 106] width 30 height 18
type input "2"
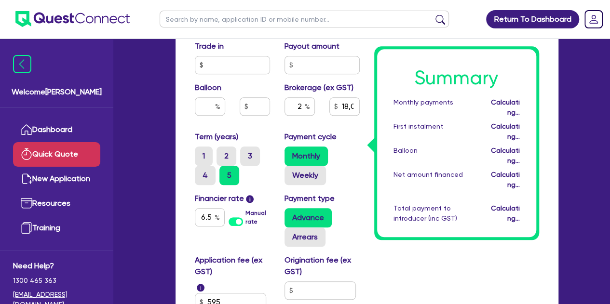
type input "12,013.09"
click at [368, 225] on div "Summary Monthly payments Calculating... First instalment Calculating... Balloon…" at bounding box center [456, 49] width 179 height 648
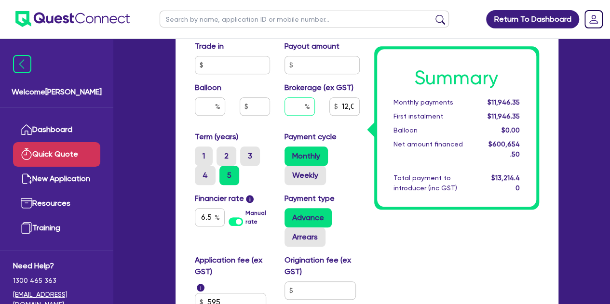
click at [301, 106] on input "text" at bounding box center [299, 106] width 30 height 18
type input "8"
type input "48,052.36"
click at [277, 116] on div "8" at bounding box center [299, 110] width 45 height 26
click at [304, 105] on input "8" at bounding box center [299, 106] width 30 height 18
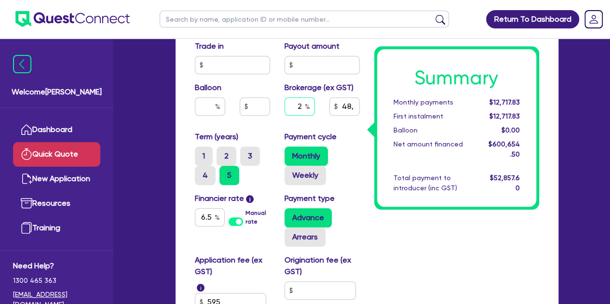
type input "2"
click at [273, 120] on div "Balloon" at bounding box center [232, 102] width 90 height 41
click at [299, 110] on input "2" at bounding box center [299, 106] width 30 height 18
type input "12,013.09"
click at [301, 107] on div "2" at bounding box center [299, 106] width 30 height 18
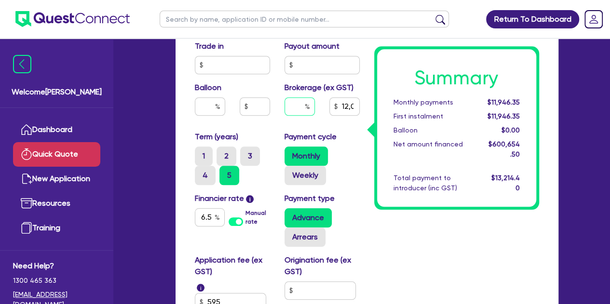
click at [301, 107] on input "text" at bounding box center [299, 106] width 30 height 18
type input "12,013.09"
click at [279, 111] on div at bounding box center [299, 110] width 45 height 26
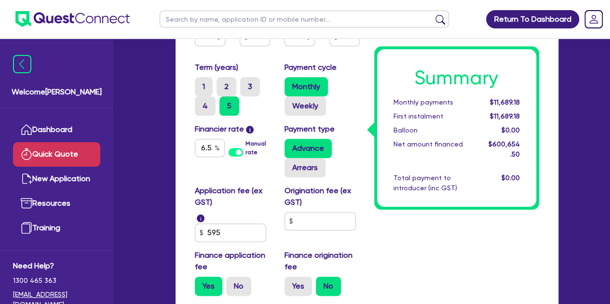
scroll to position [452, 0]
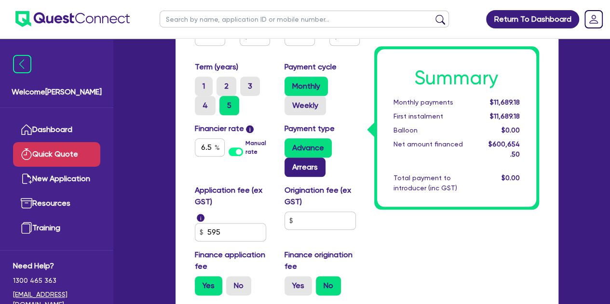
click at [291, 168] on label "Arrears" at bounding box center [304, 167] width 41 height 19
click at [291, 164] on input "Arrears" at bounding box center [287, 161] width 6 height 6
radio input "true"
click at [295, 152] on label "Advance" at bounding box center [307, 147] width 47 height 19
click at [291, 145] on input "Advance" at bounding box center [287, 141] width 6 height 6
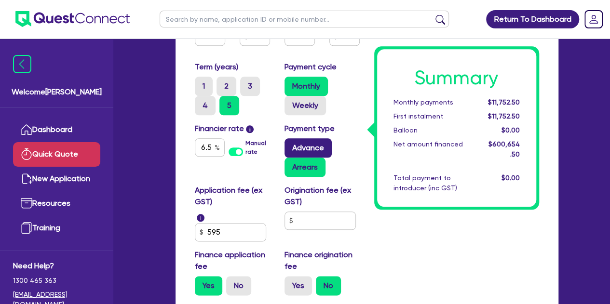
radio input "true"
click at [299, 166] on label "Arrears" at bounding box center [304, 167] width 41 height 19
click at [291, 164] on input "Arrears" at bounding box center [287, 161] width 6 height 6
radio input "true"
click at [303, 147] on label "Advance" at bounding box center [307, 147] width 47 height 19
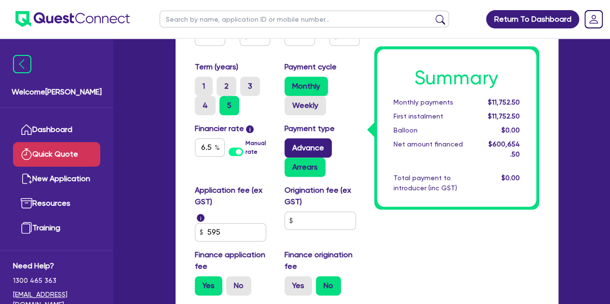
click at [291, 145] on input "Advance" at bounding box center [287, 141] width 6 height 6
radio input "true"
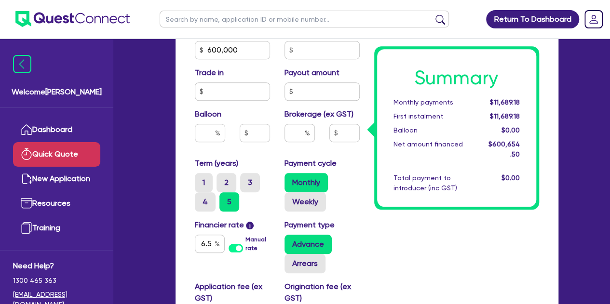
scroll to position [355, 0]
click at [298, 116] on label "Brokerage (ex GST)" at bounding box center [318, 115] width 69 height 12
click at [295, 143] on div at bounding box center [299, 137] width 45 height 26
click at [295, 134] on input "text" at bounding box center [299, 133] width 30 height 18
click at [286, 136] on input "1" at bounding box center [299, 133] width 30 height 18
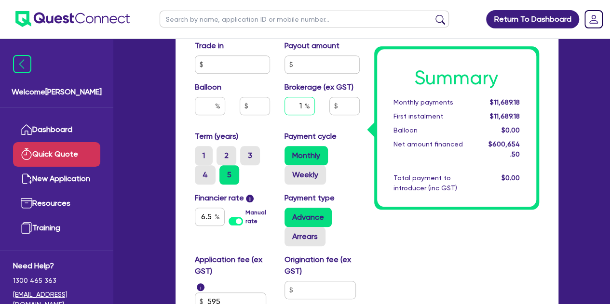
type input "1"
click at [276, 129] on div "Purchase price 600,000 Cash deposit Trade in Payout amount Balloon Brokerage (e…" at bounding box center [276, 65] width 179 height 132
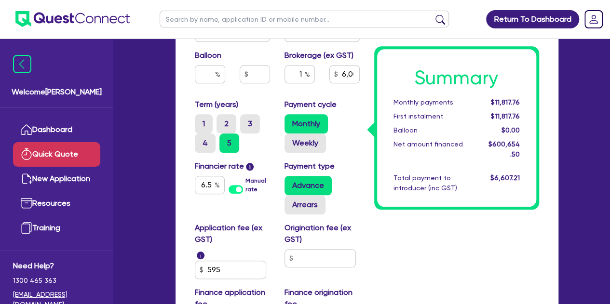
scroll to position [415, 0]
click at [326, 256] on input "text" at bounding box center [319, 258] width 71 height 18
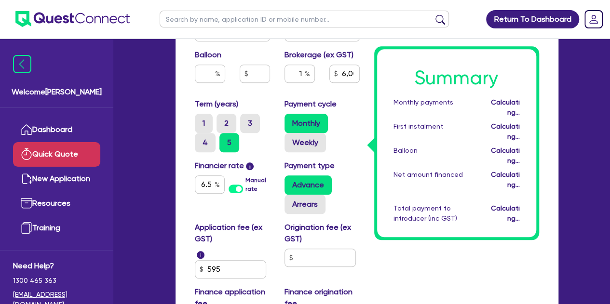
type input "6,006.55"
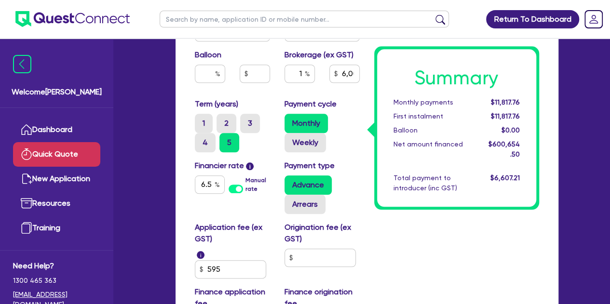
click at [375, 234] on div "Summary Monthly payments $11,817.76 First instalment $11,817.76 Balloon $0.00 N…" at bounding box center [456, 16] width 179 height 648
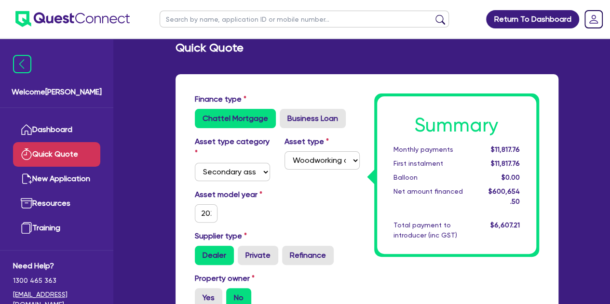
scroll to position [0, 0]
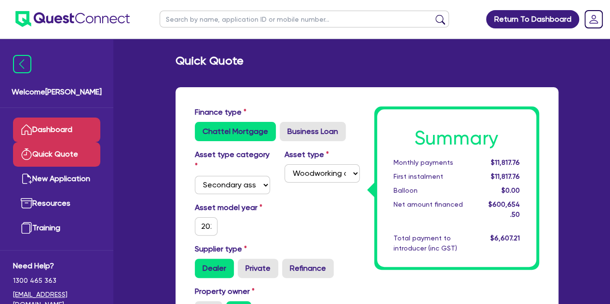
click at [43, 131] on link "Dashboard" at bounding box center [56, 130] width 87 height 25
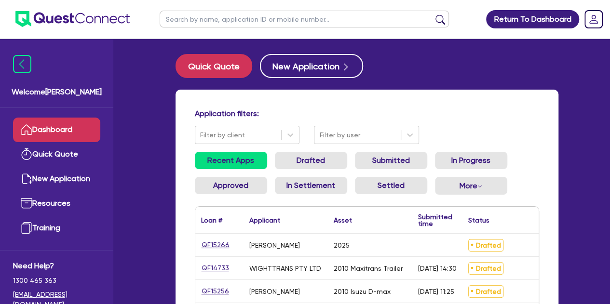
click at [221, 34] on ul at bounding box center [304, 19] width 308 height 38
click at [207, 17] on input "text" at bounding box center [304, 19] width 289 height 17
type input "aris"
click at [432, 14] on button "submit" at bounding box center [439, 20] width 15 height 13
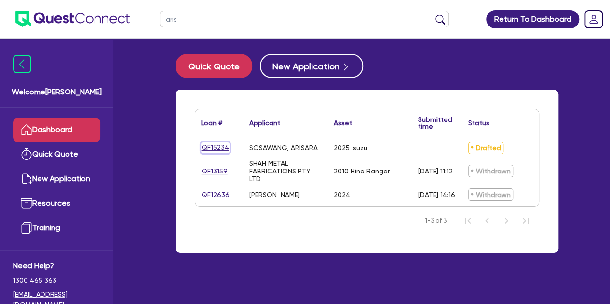
click at [214, 147] on link "QF15234" at bounding box center [215, 147] width 28 height 11
select select "CARS_AND_LIGHT_TRUCKS"
select select "PASSENGER_VEHICLES"
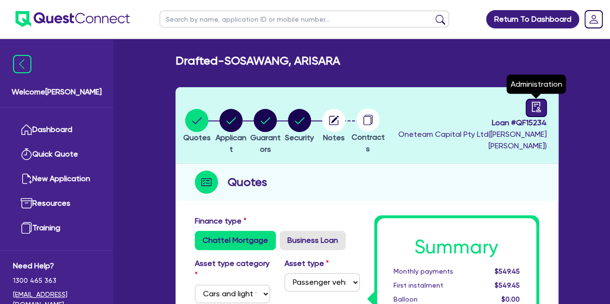
click at [536, 110] on icon "audit" at bounding box center [535, 107] width 9 height 10
select select "DRAFTED_NEW"
select select "Other"
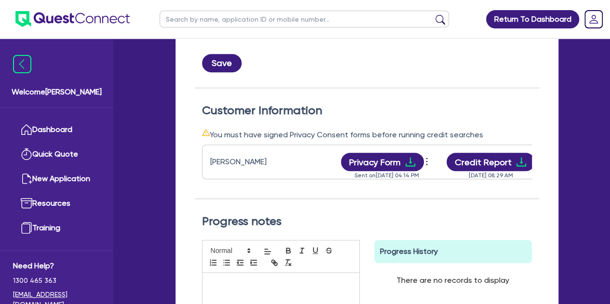
scroll to position [0, 103]
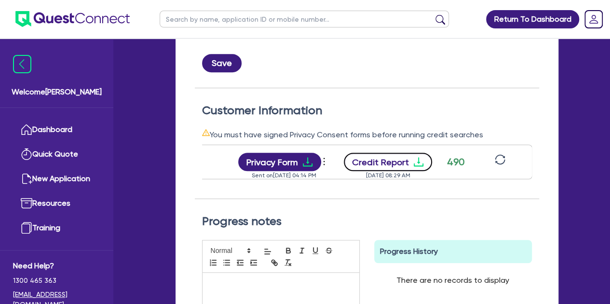
click at [380, 159] on button "Credit Report" at bounding box center [388, 162] width 88 height 18
